Goal: Task Accomplishment & Management: Use online tool/utility

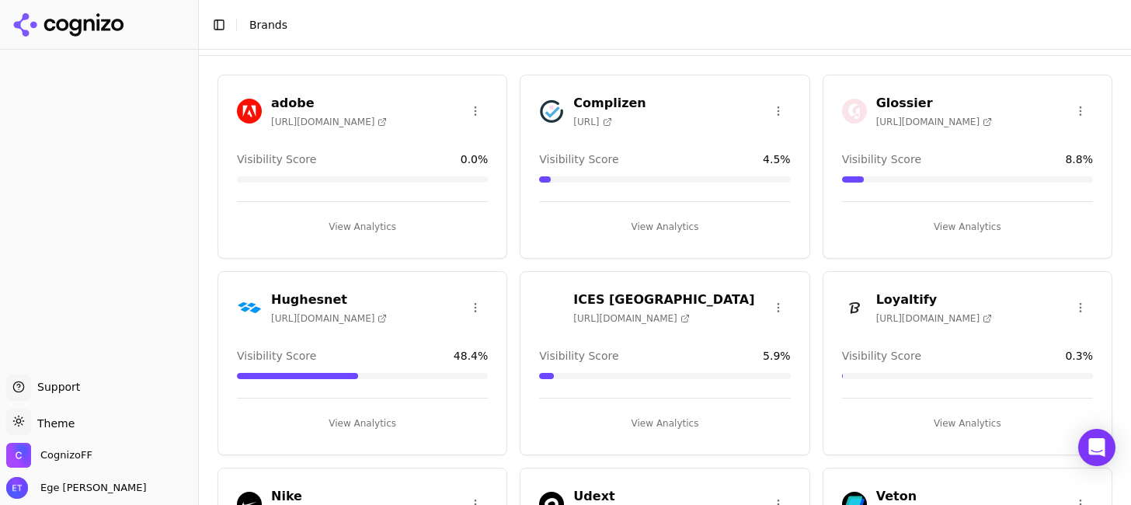
scroll to position [42, 0]
click at [678, 418] on button "View Analytics" at bounding box center [664, 422] width 251 height 25
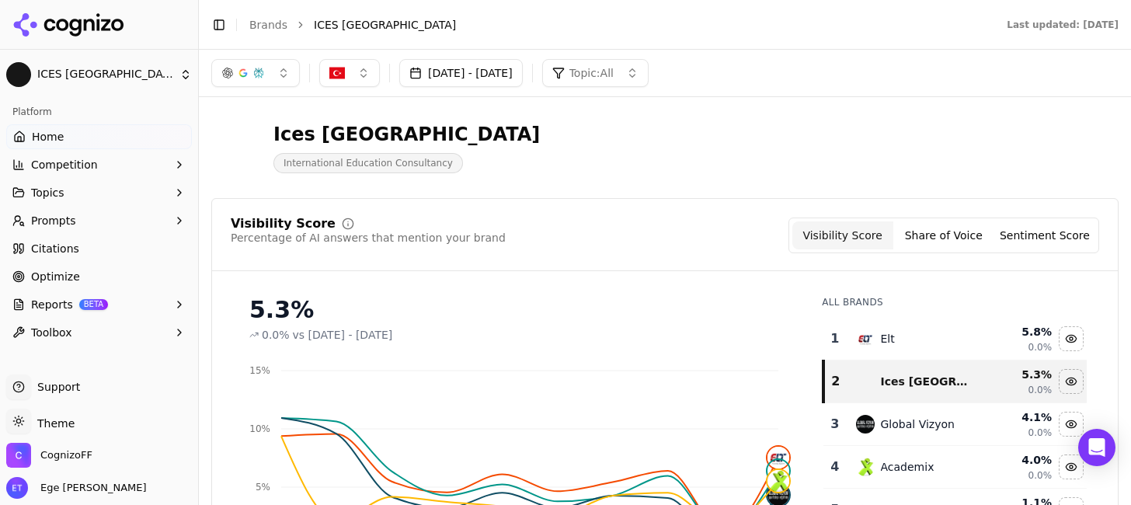
click at [513, 68] on button "[DATE] - [DATE]" at bounding box center [460, 73] width 123 height 28
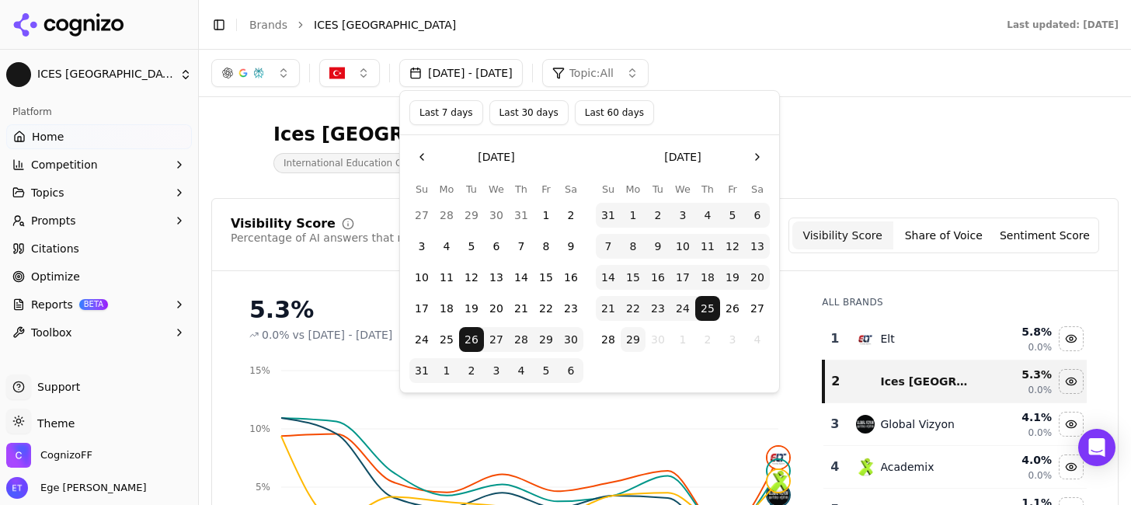
click at [526, 126] on div "Last 7 days Last 30 days Last 60 days" at bounding box center [589, 113] width 379 height 44
click at [540, 106] on button "Last 30 days" at bounding box center [528, 112] width 79 height 25
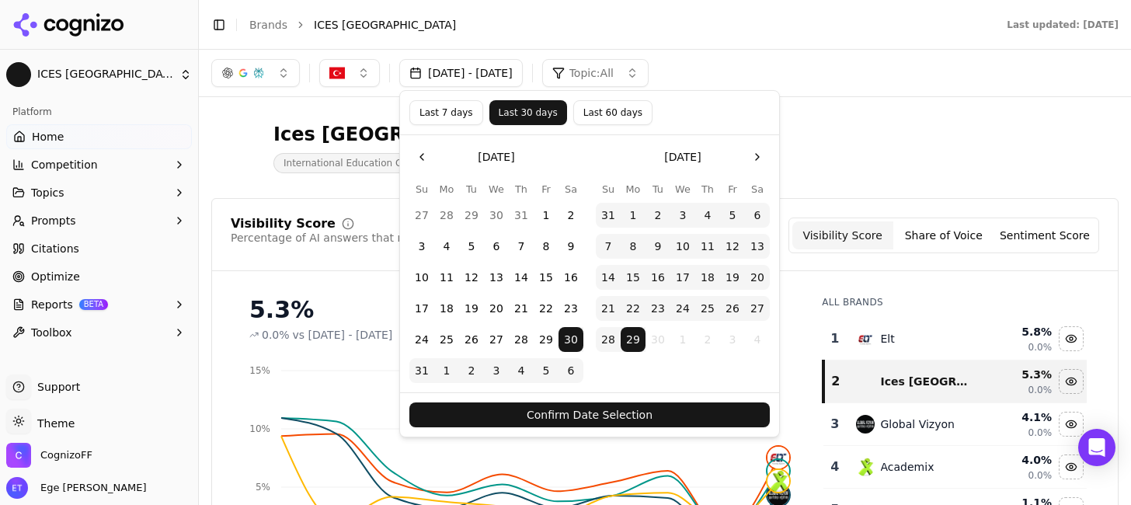
click at [497, 411] on button "Confirm Date Selection" at bounding box center [589, 414] width 360 height 25
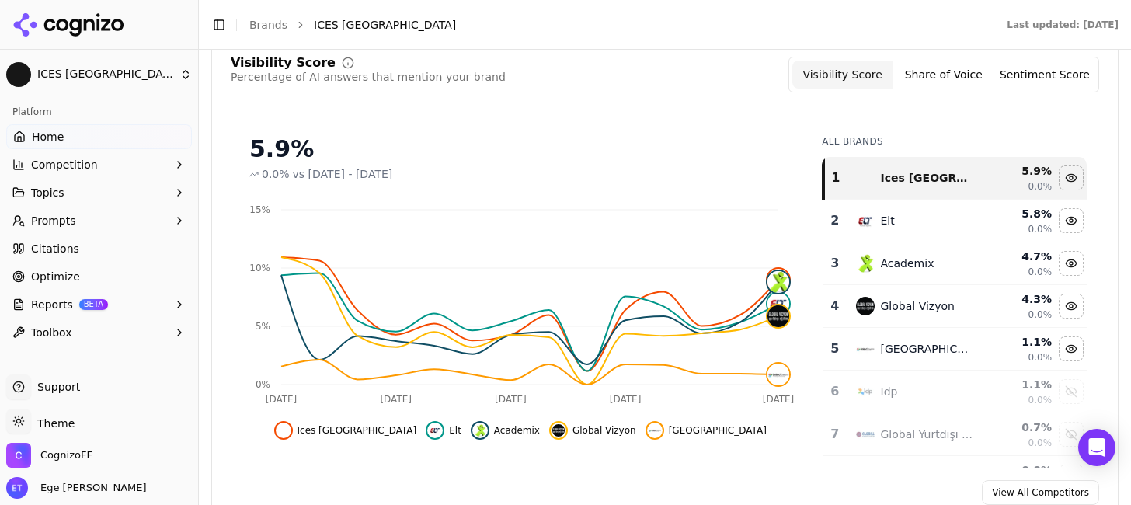
scroll to position [164, 0]
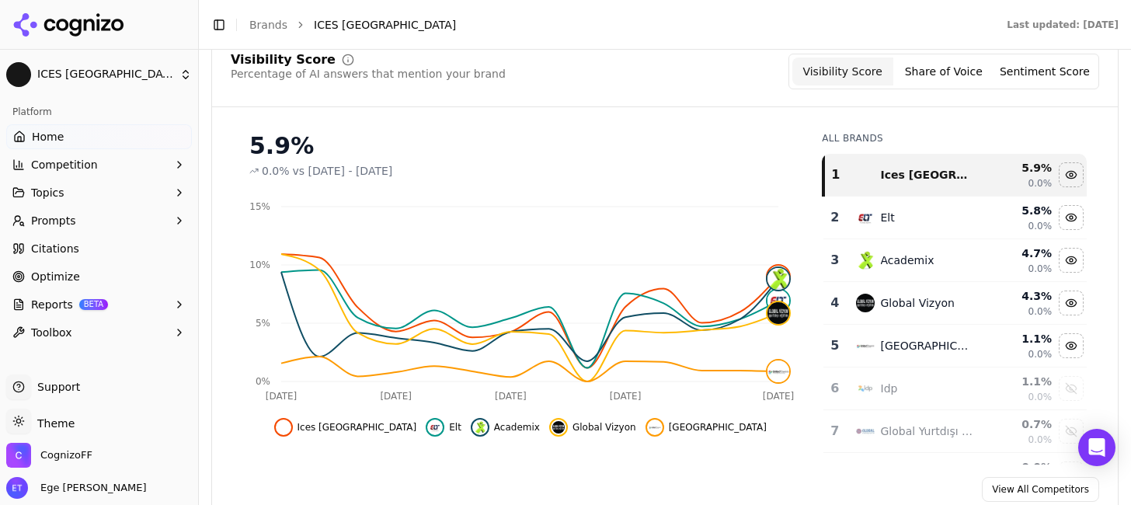
click at [110, 247] on link "Citations" at bounding box center [99, 248] width 186 height 25
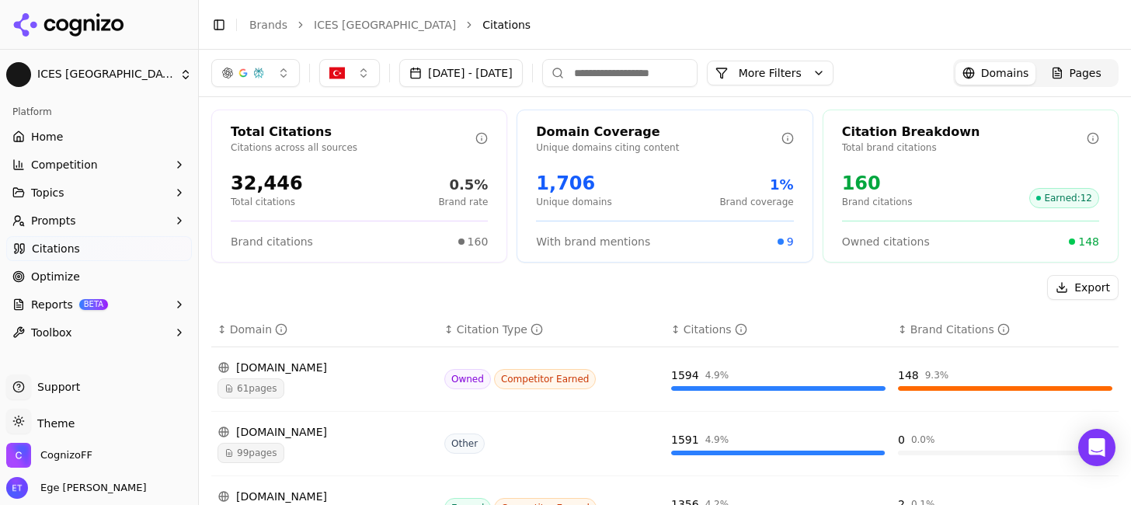
click at [109, 266] on link "Optimize" at bounding box center [99, 276] width 186 height 25
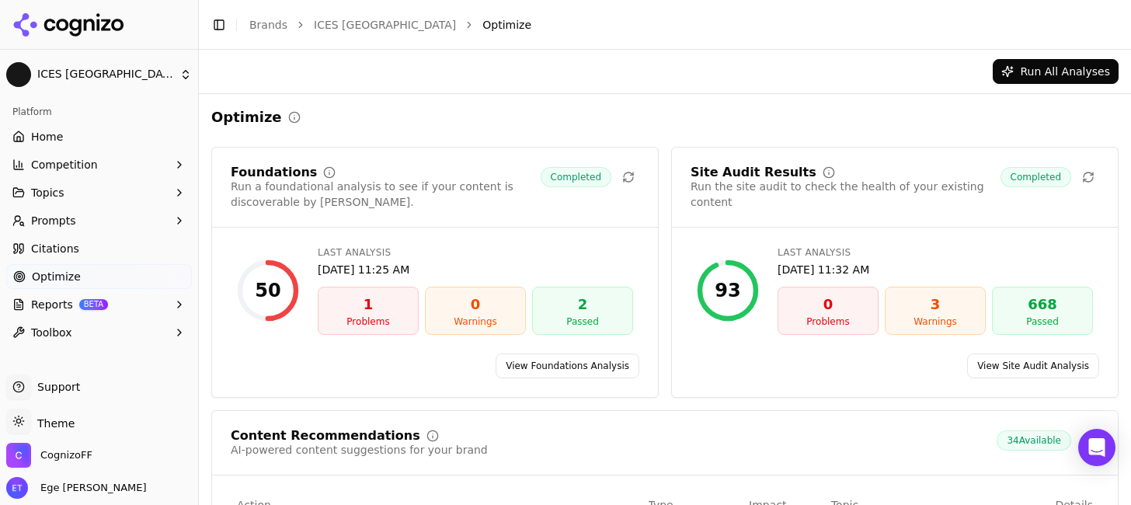
scroll to position [61, 0]
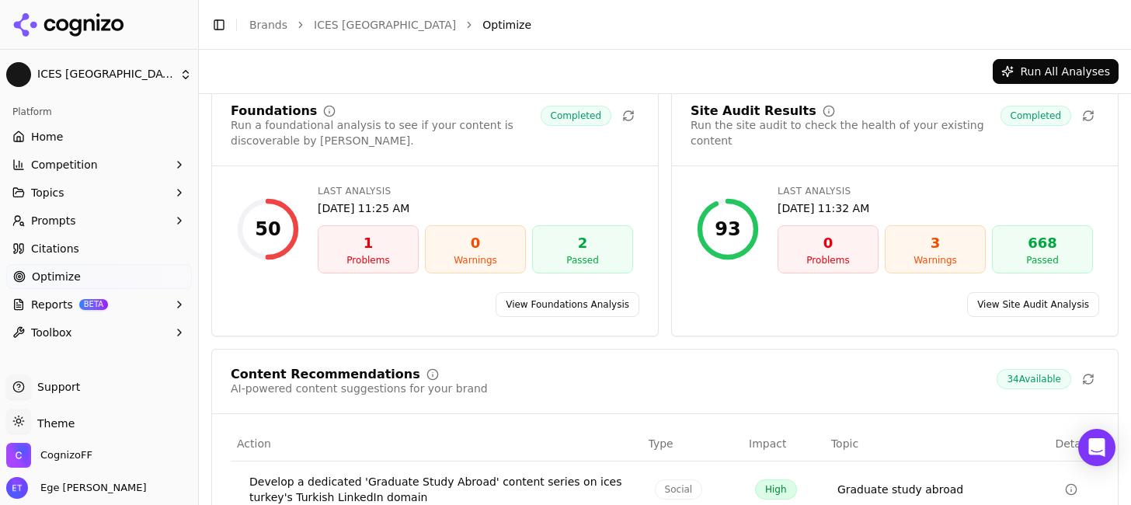
click at [549, 297] on link "View Foundations Analysis" at bounding box center [567, 304] width 144 height 25
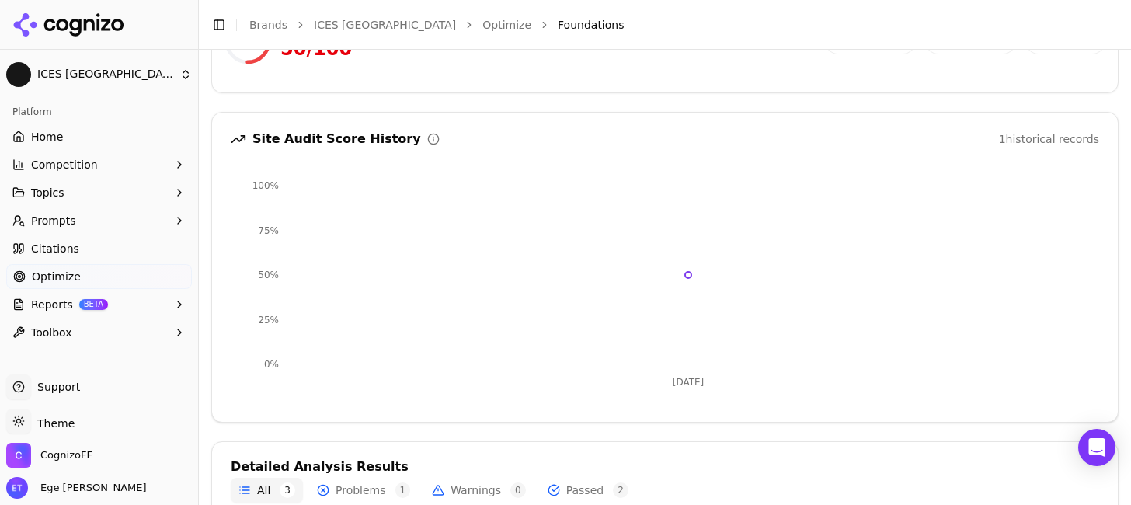
scroll to position [406, 0]
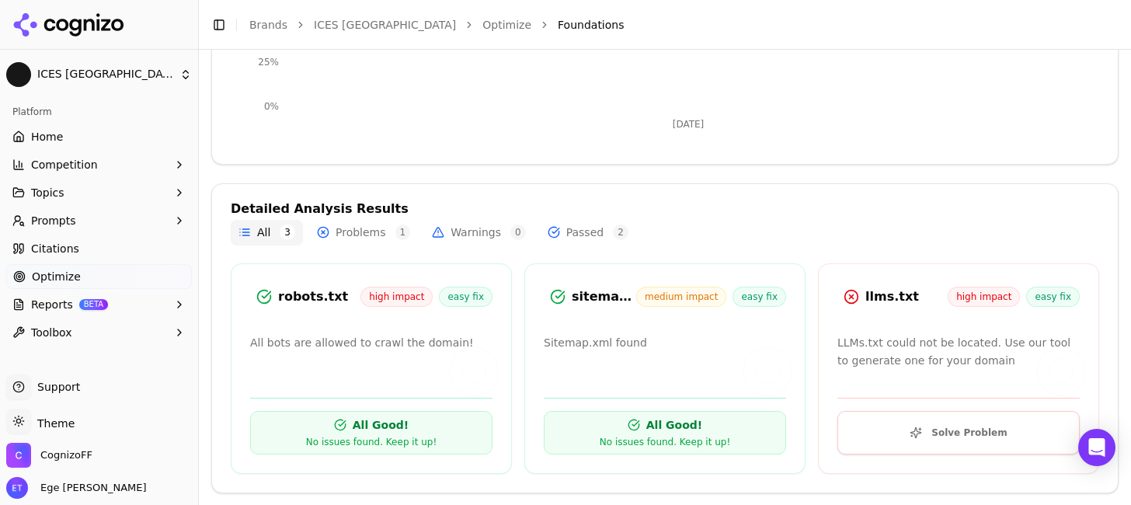
click at [898, 426] on button "Solve Problem" at bounding box center [958, 432] width 242 height 43
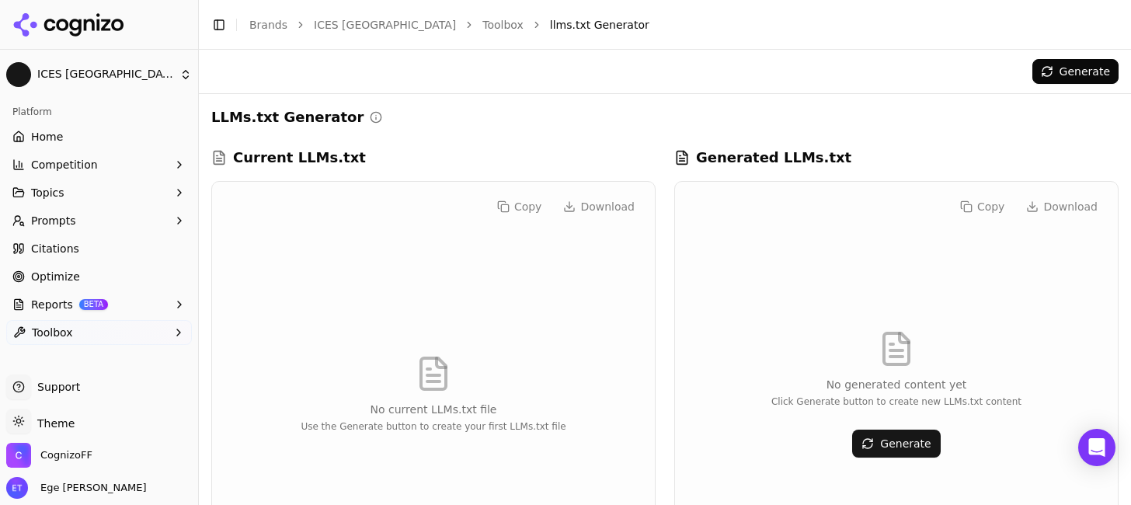
scroll to position [77, 0]
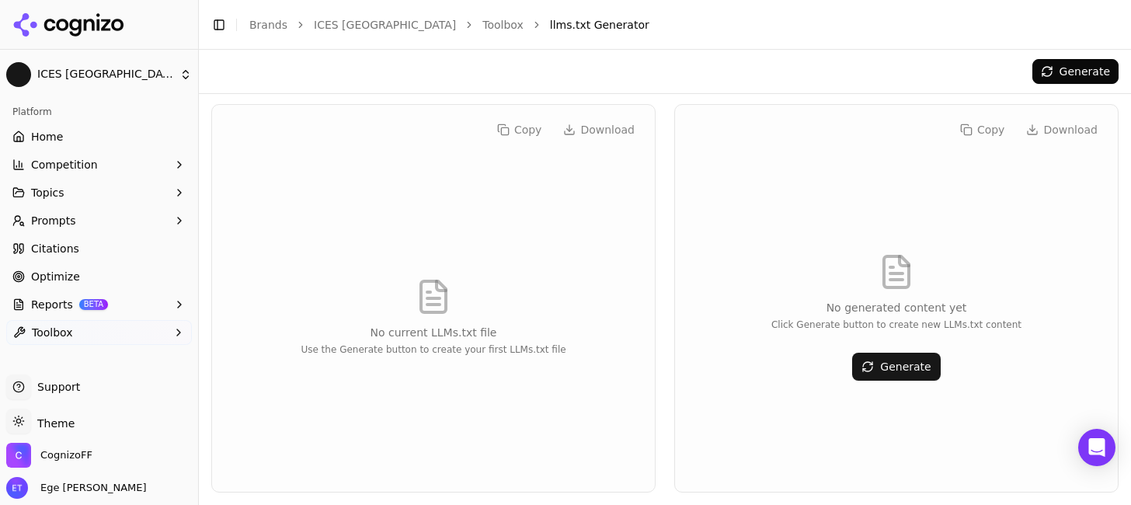
click at [916, 353] on button "Generate" at bounding box center [896, 367] width 88 height 28
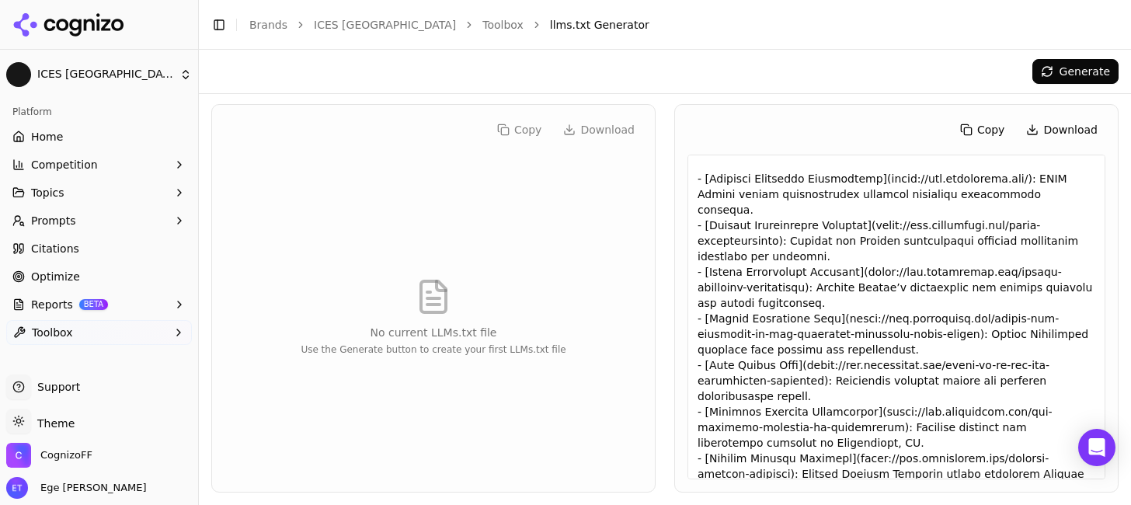
scroll to position [0, 0]
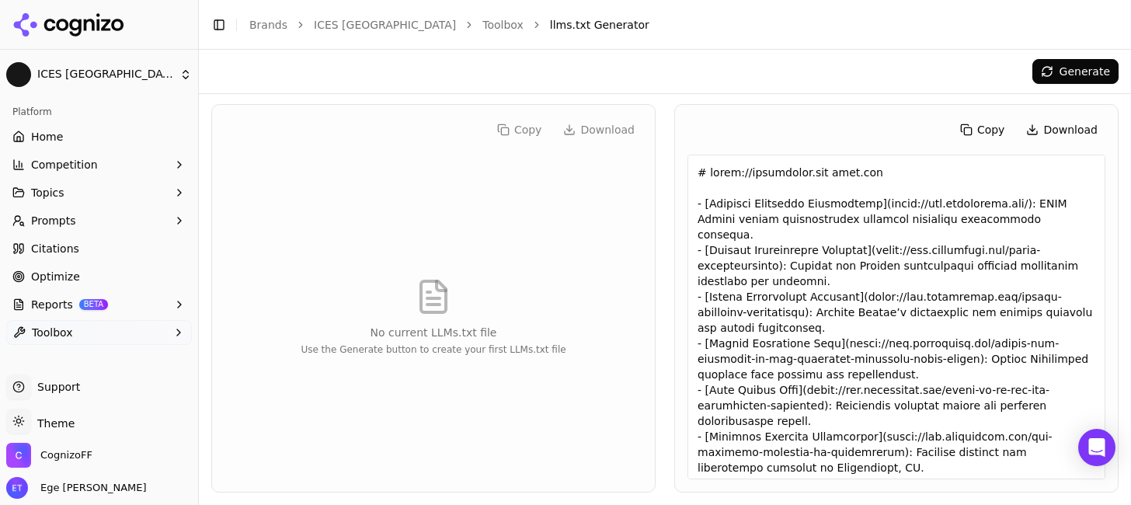
click at [987, 125] on button "Copy" at bounding box center [982, 129] width 61 height 25
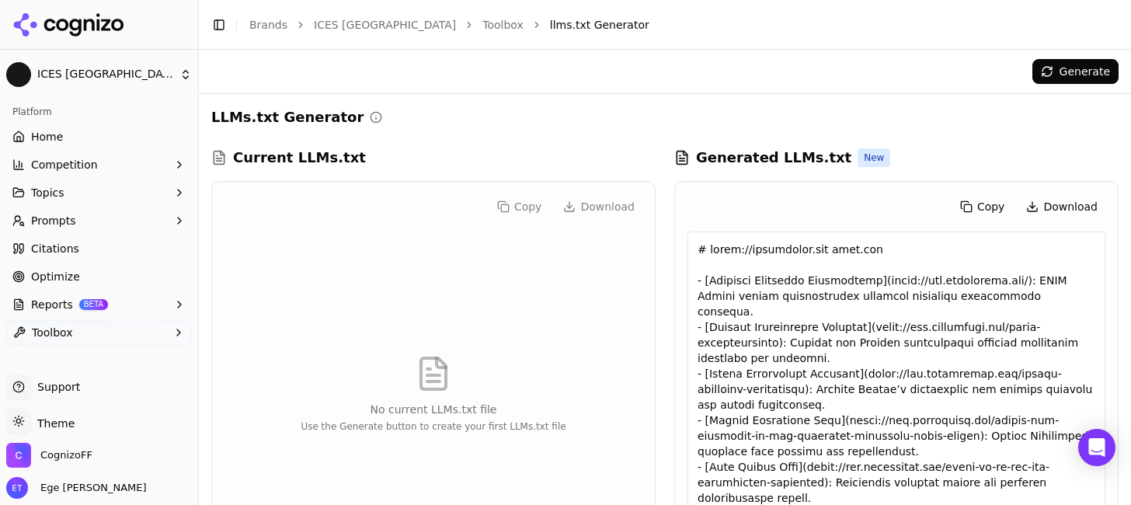
click at [598, 268] on div "No current LLMs.txt file Use the Generate button to create your first LLMs.txt …" at bounding box center [433, 393] width 418 height 325
